Goal: Task Accomplishment & Management: Use online tool/utility

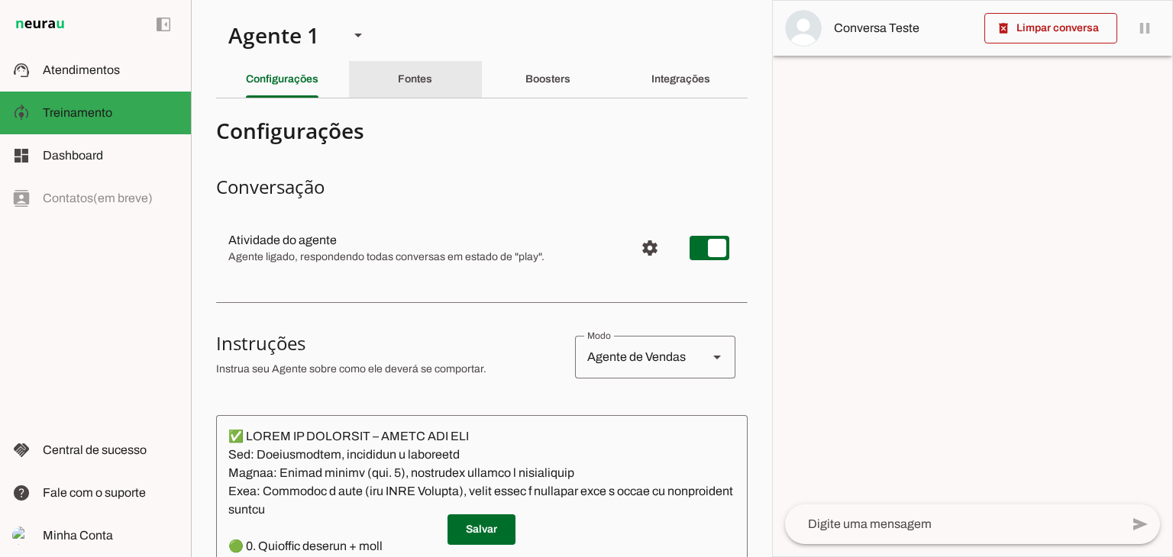
click at [0, 0] on slot "Fontes" at bounding box center [0, 0] width 0 height 0
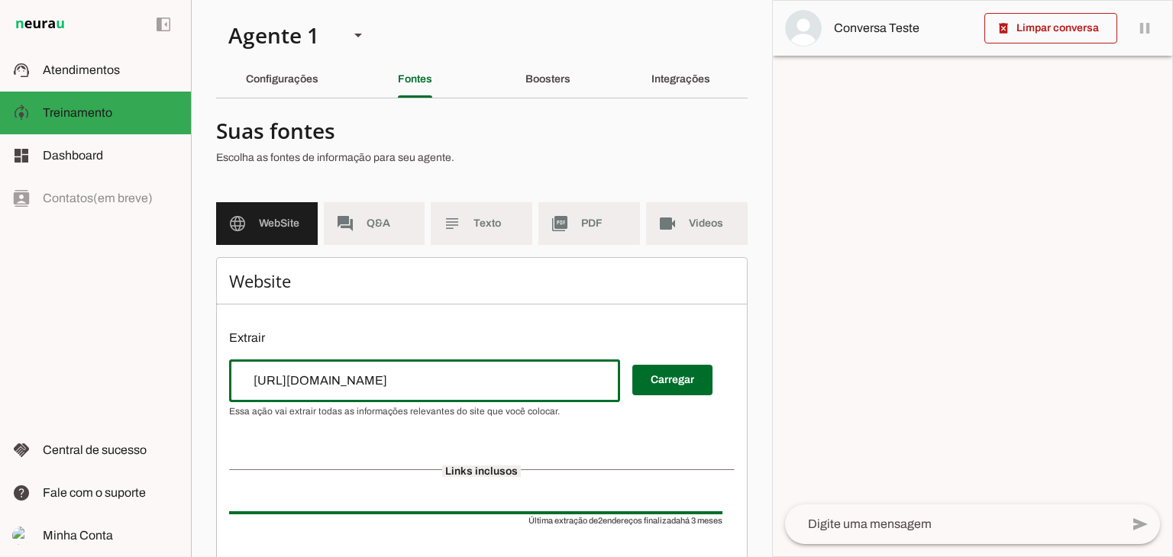
click at [399, 380] on input "[URL][DOMAIN_NAME]" at bounding box center [424, 381] width 366 height 18
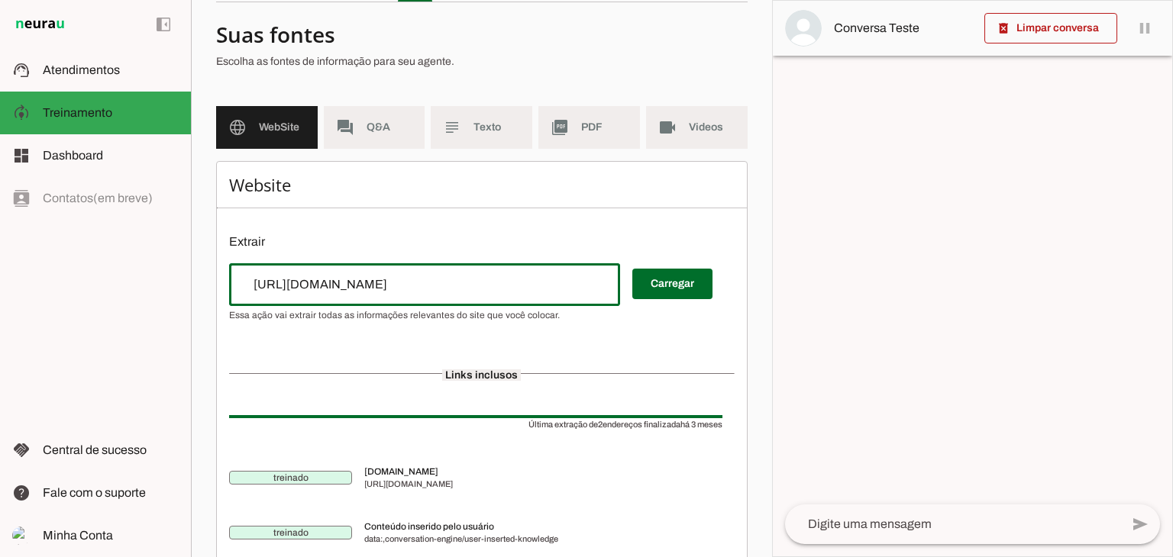
scroll to position [72, 0]
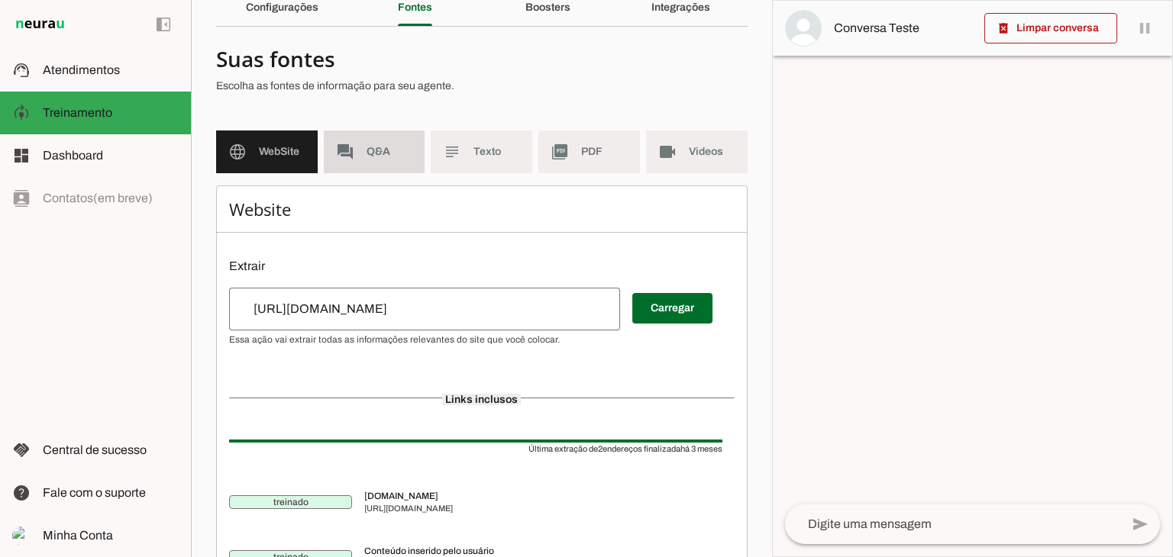
click at [373, 154] on span "Q&A" at bounding box center [389, 151] width 47 height 15
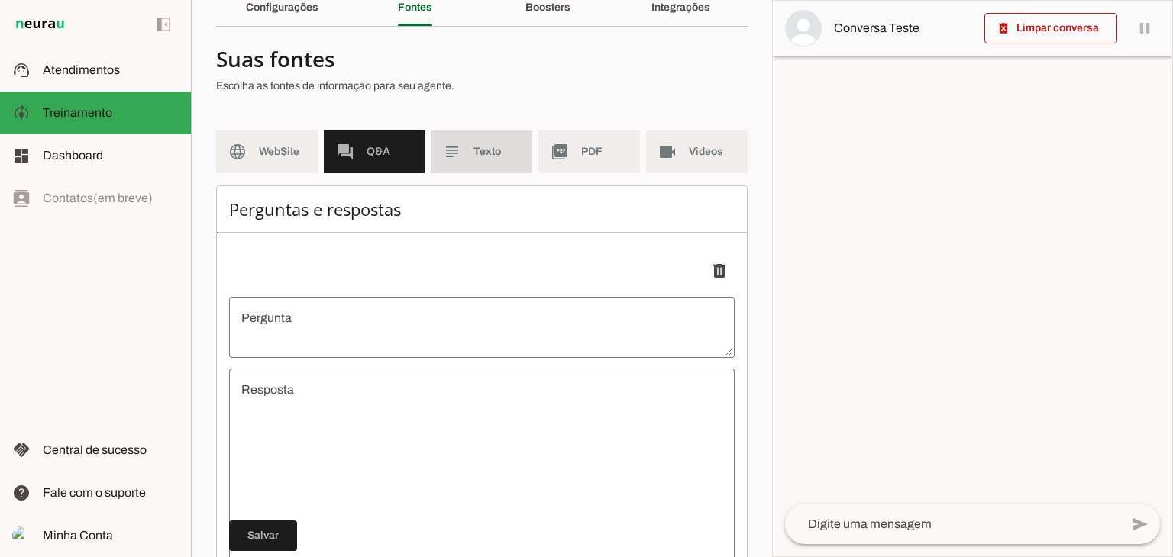
drag, startPoint x: 498, startPoint y: 150, endPoint x: 513, endPoint y: 150, distance: 15.3
click at [499, 150] on span "Texto" at bounding box center [496, 151] width 47 height 15
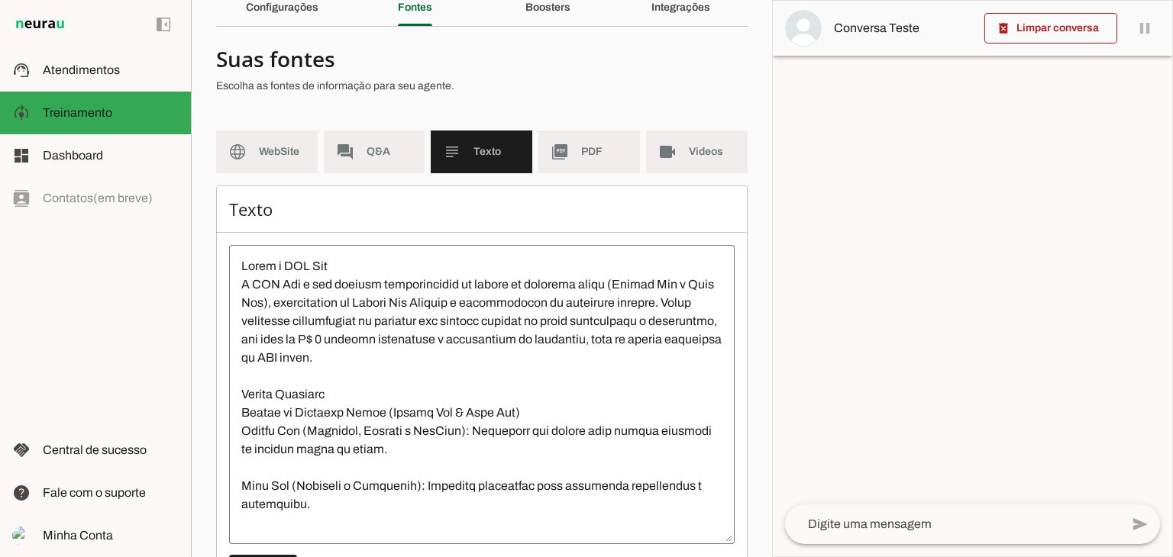
click at [359, 331] on textarea at bounding box center [481, 394] width 505 height 275
click at [0, 0] on slot "picture_as_pdf" at bounding box center [0, 0] width 0 height 0
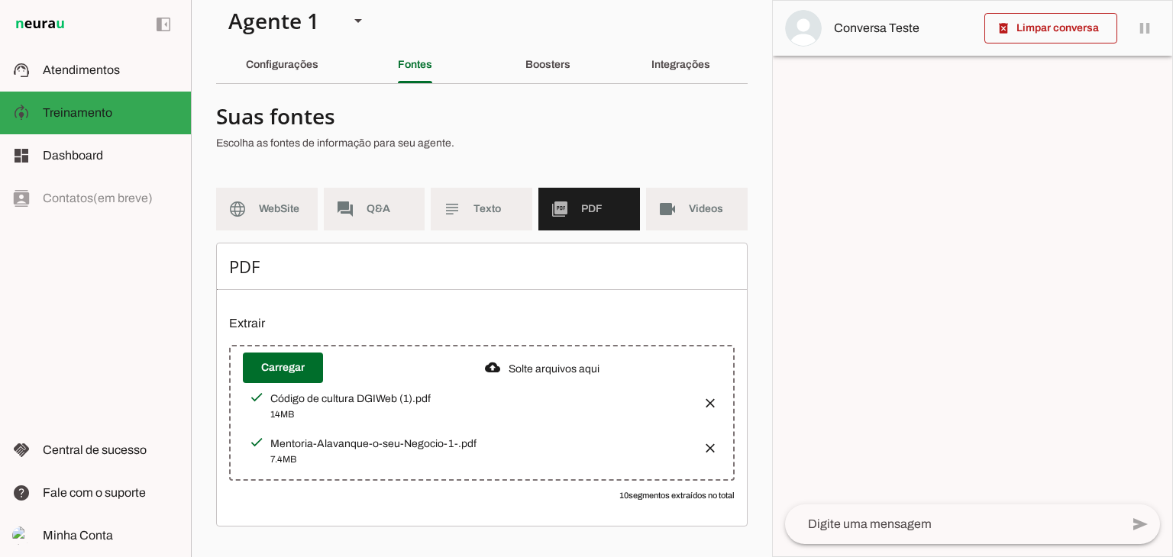
scroll to position [12, 0]
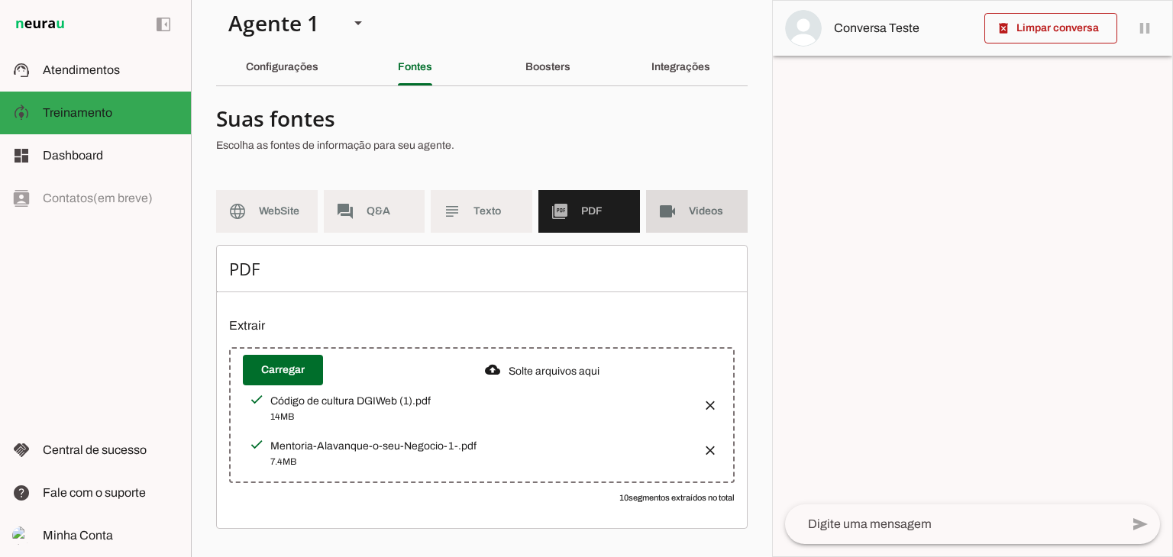
click at [669, 211] on md-item "videocam Videos" at bounding box center [697, 211] width 102 height 43
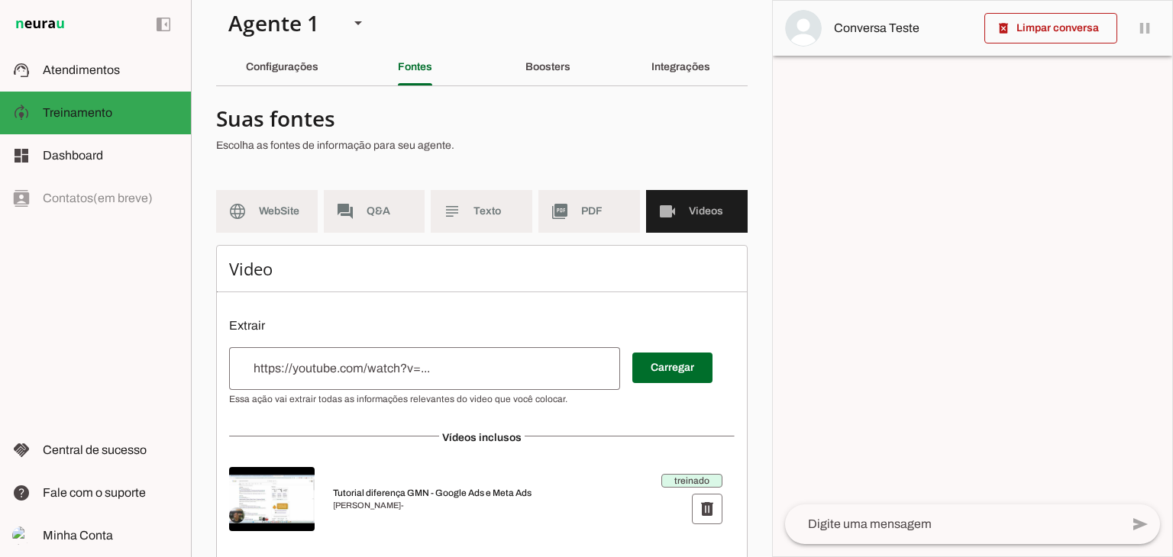
click at [525, 379] on div at bounding box center [424, 368] width 391 height 43
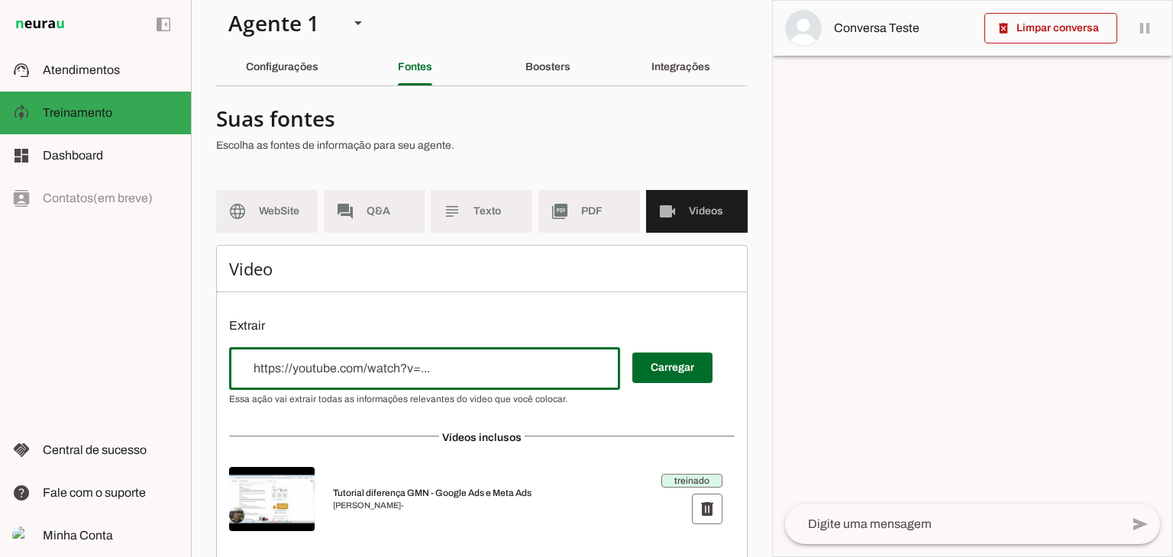
scroll to position [38, 0]
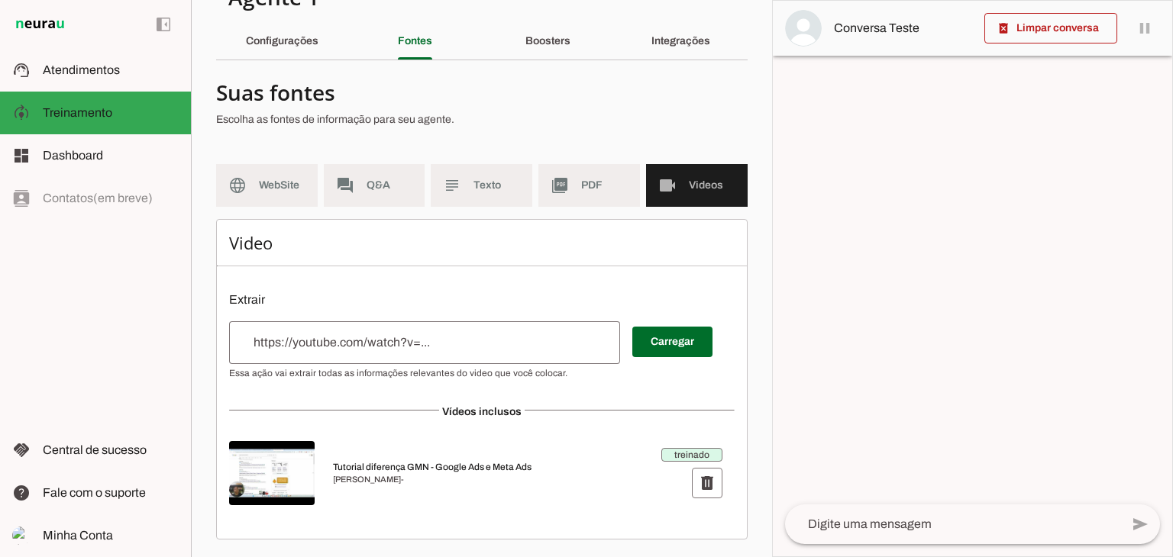
click at [272, 469] on img at bounding box center [272, 473] width 86 height 64
drag, startPoint x: 531, startPoint y: 466, endPoint x: 330, endPoint y: 466, distance: 200.8
click at [330, 466] on md-item "treinado delete Tutorial diferença GMN - Google Ads e Meta Ads [PERSON_NAME] -" at bounding box center [481, 473] width 505 height 82
click at [80, 498] on span "Fale com o suporte" at bounding box center [94, 492] width 103 height 13
